Goal: Find specific page/section: Find specific page/section

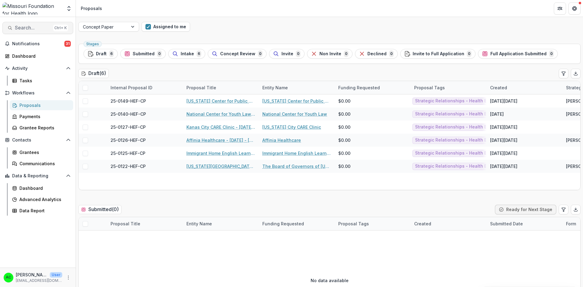
click at [42, 27] on span "Search..." at bounding box center [33, 28] width 36 height 6
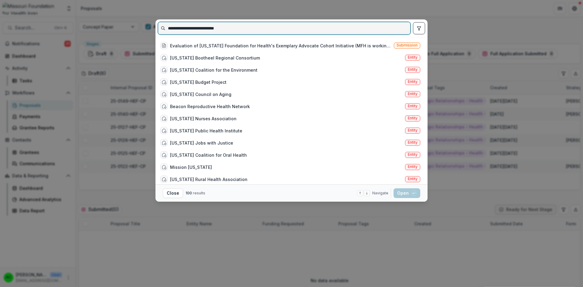
drag, startPoint x: 254, startPoint y: 26, endPoint x: 126, endPoint y: 32, distance: 128.2
click at [126, 32] on div "**********" at bounding box center [291, 143] width 583 height 287
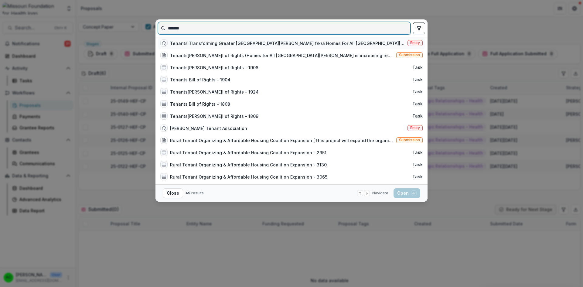
type input "*******"
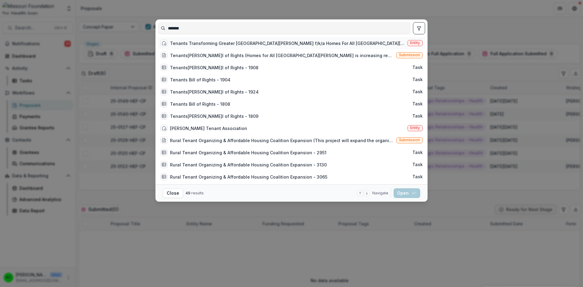
click at [410, 45] on span "Entity" at bounding box center [415, 43] width 10 height 4
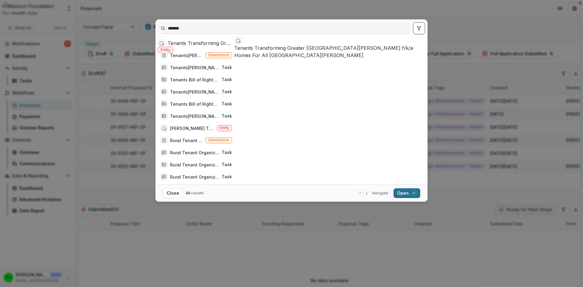
click at [405, 191] on button "Open with enter key" at bounding box center [406, 193] width 27 height 10
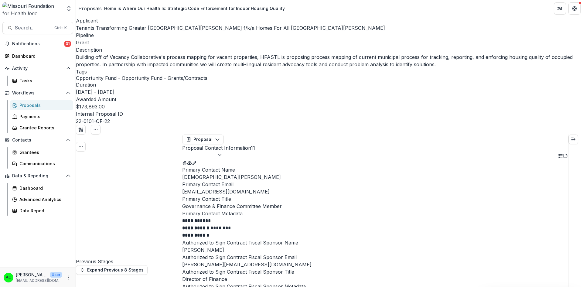
click at [222, 152] on icon "button" at bounding box center [219, 154] width 5 height 5
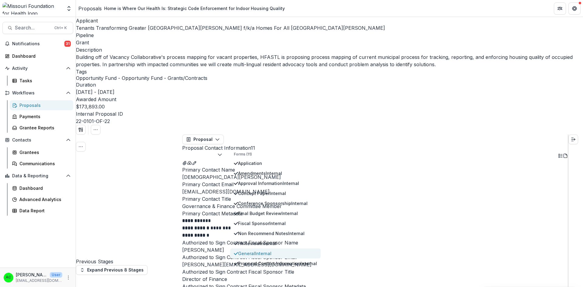
click at [250, 250] on span "General Internal" at bounding box center [277, 253] width 79 height 6
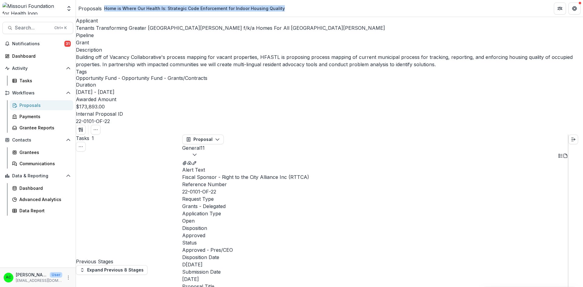
drag, startPoint x: 293, startPoint y: 11, endPoint x: 107, endPoint y: -4, distance: 186.6
click at [107, 0] on html "Skip to content Aggregate Analysis Foundations MFH Workflow Sandbox [US_STATE] …" at bounding box center [291, 143] width 583 height 287
copy div "Home is Where Our Health Is: Strategic Code Enforcement for Indoor Housing Qual…"
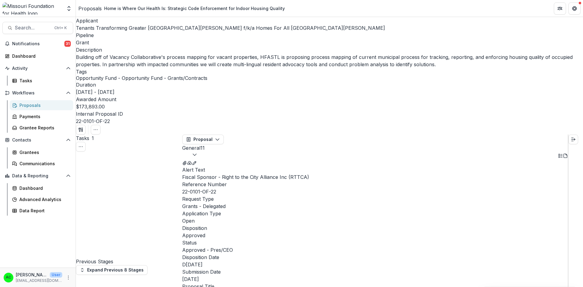
click at [86, 8] on div "Proposals" at bounding box center [89, 8] width 23 height 7
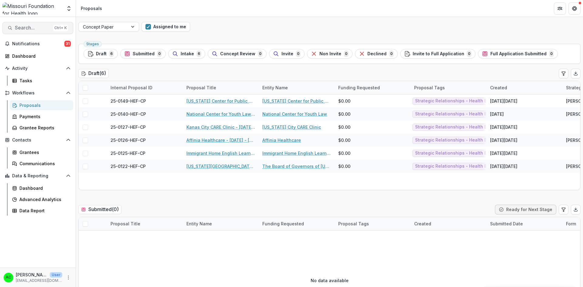
click at [42, 23] on button "Search... Ctrl + K" at bounding box center [37, 28] width 71 height 12
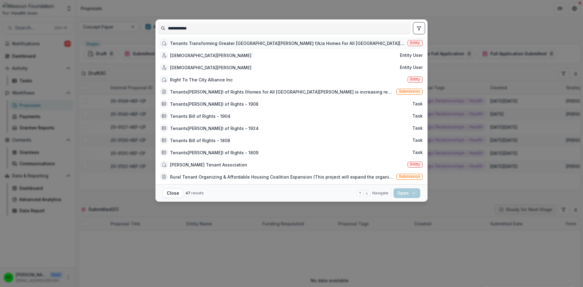
type input "**********"
click at [224, 44] on div "Tenants Transforming Greater [GEOGRAPHIC_DATA][PERSON_NAME] f/k/a Homes For All…" at bounding box center [287, 43] width 235 height 6
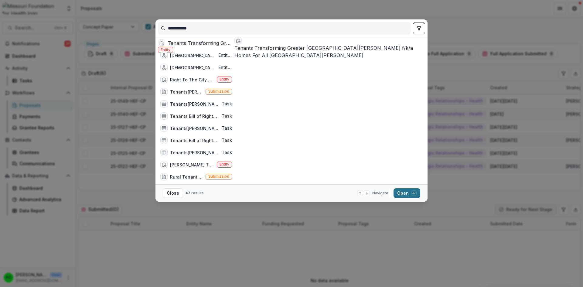
click at [401, 195] on button "Open with enter key" at bounding box center [406, 193] width 27 height 10
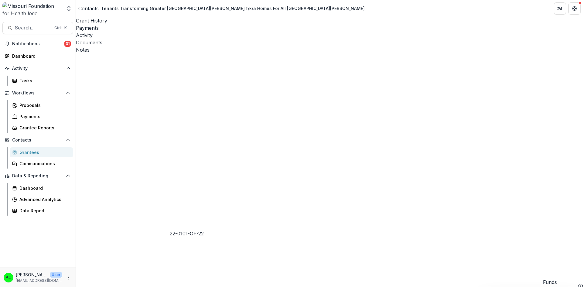
drag, startPoint x: 168, startPoint y: 221, endPoint x: 204, endPoint y: 224, distance: 35.3
copy div "22-0101-OF-22"
